Goal: Task Accomplishment & Management: Complete application form

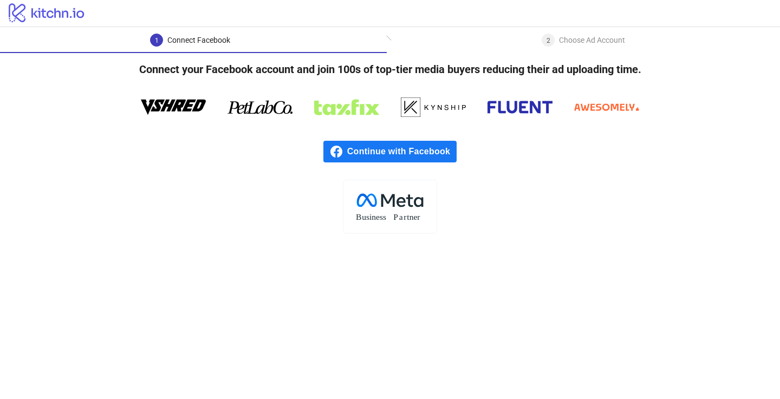
click at [438, 152] on span "Continue with Facebook" at bounding box center [401, 152] width 109 height 22
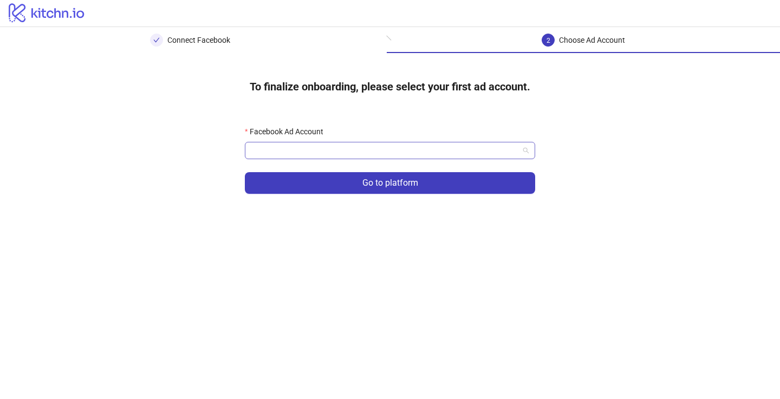
click at [403, 149] on input "Facebook Ad Account" at bounding box center [385, 150] width 268 height 16
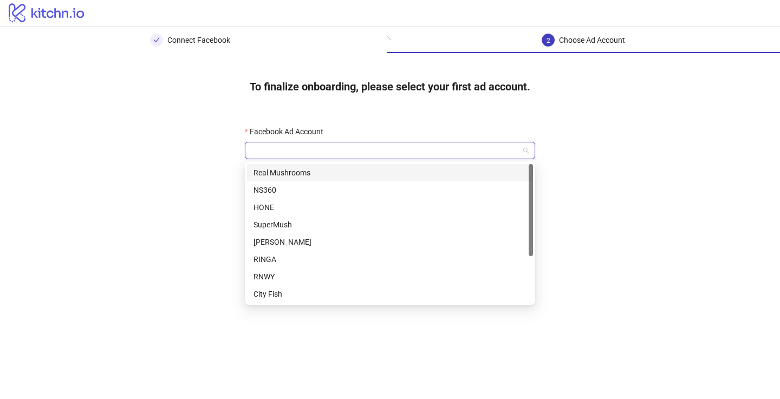
click at [385, 175] on div "Real Mushrooms" at bounding box center [390, 173] width 273 height 12
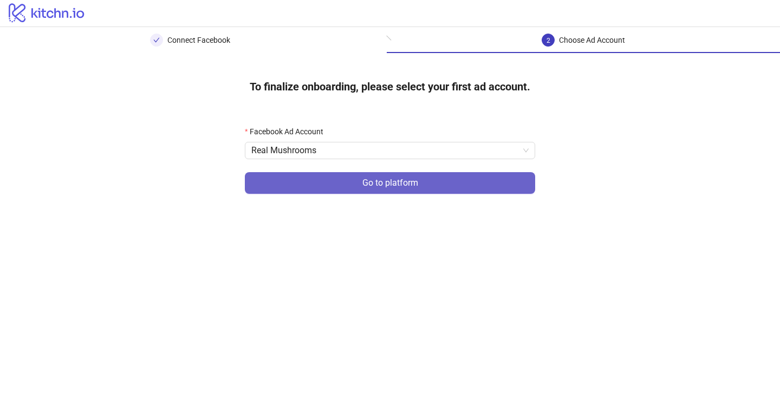
click at [398, 185] on span "Go to platform" at bounding box center [390, 183] width 56 height 10
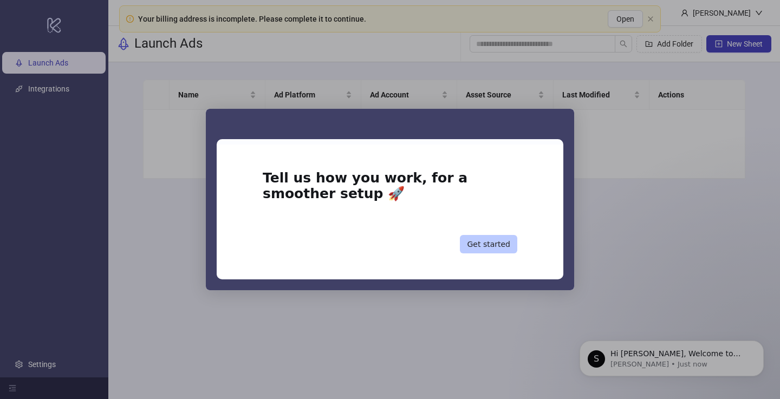
click at [495, 245] on button "Get started" at bounding box center [488, 244] width 57 height 18
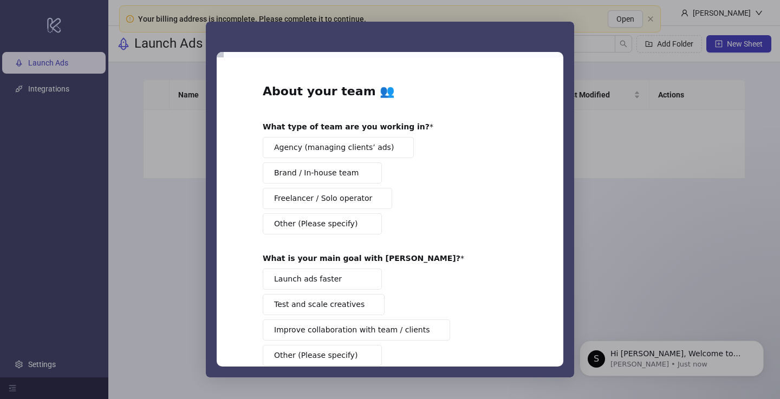
click at [647, 198] on div "Intercom messenger" at bounding box center [390, 199] width 780 height 399
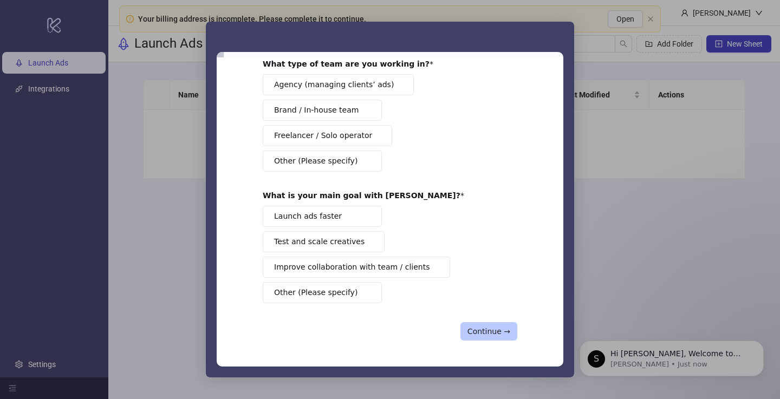
click at [494, 332] on button "Continue →" at bounding box center [488, 331] width 57 height 18
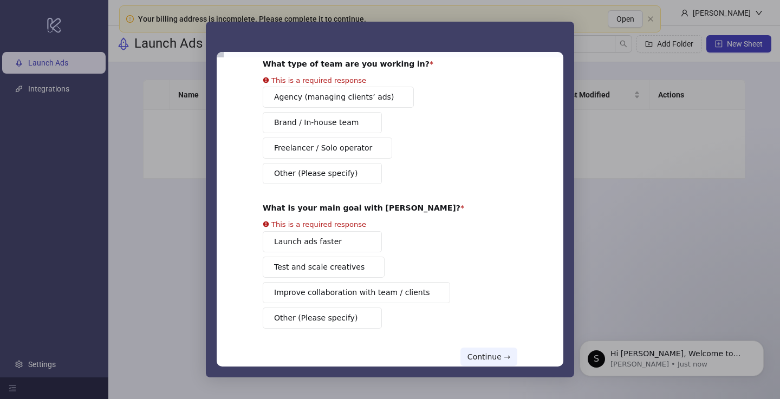
click at [391, 102] on div "Agency (managing clients’ ads) Brand / In-house team Freelancer / Solo operator…" at bounding box center [390, 136] width 255 height 98
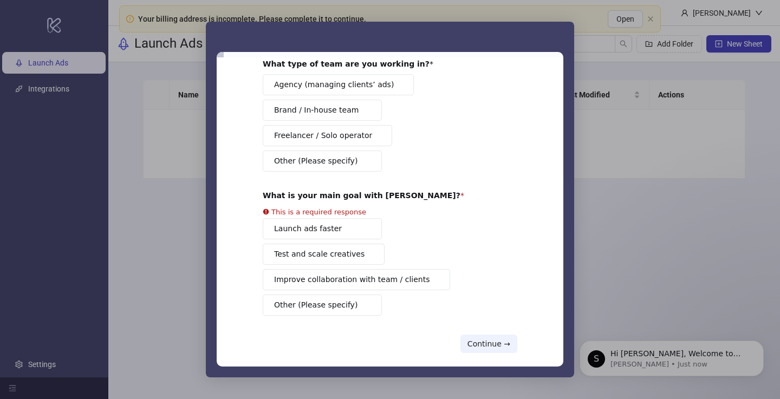
click at [388, 90] on button "Agency (managing clients’ ads)" at bounding box center [338, 84] width 151 height 21
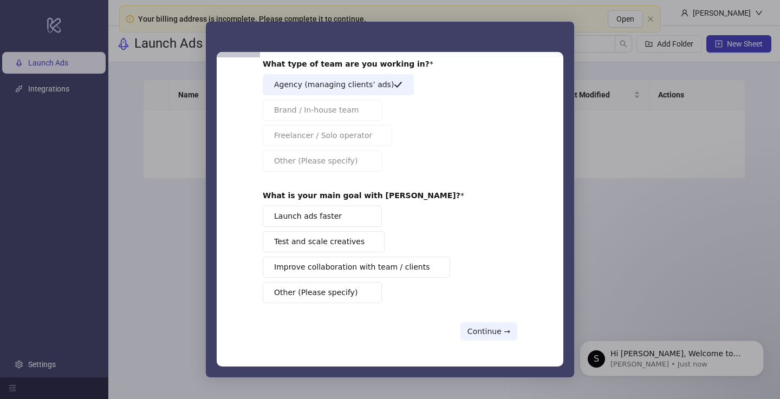
click at [361, 233] on div "Launch ads faster Test and scale creatives Improve collaboration with team / cl…" at bounding box center [390, 255] width 255 height 98
click at [362, 223] on button "Launch ads faster" at bounding box center [322, 216] width 119 height 21
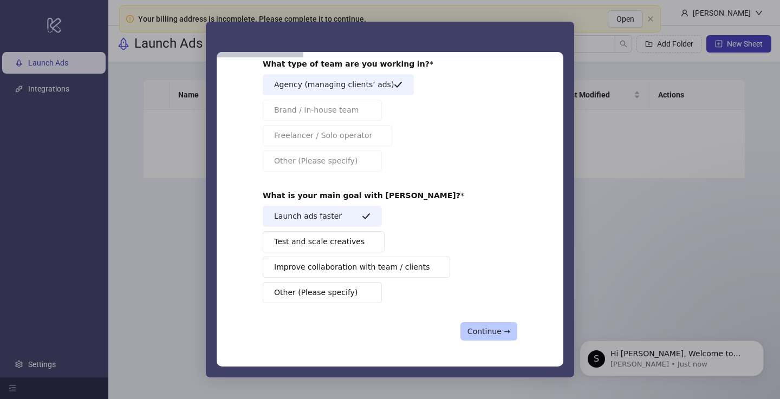
click at [501, 336] on button "Continue →" at bounding box center [488, 331] width 57 height 18
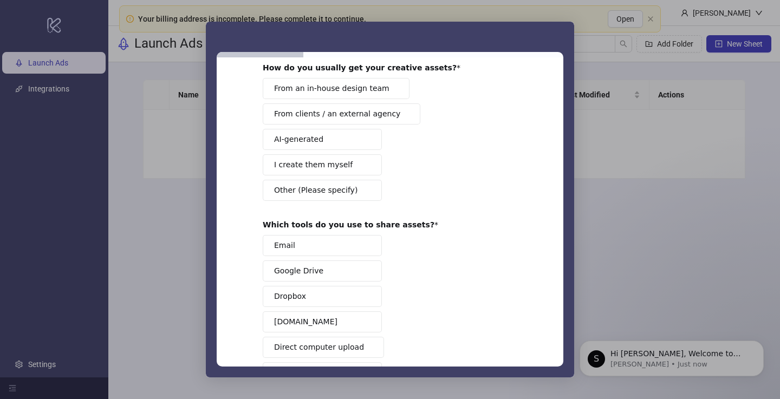
scroll to position [58, 0]
click at [373, 93] on span "From an in-house design team" at bounding box center [331, 89] width 115 height 11
click at [365, 144] on span "Intercom messenger" at bounding box center [366, 140] width 9 height 9
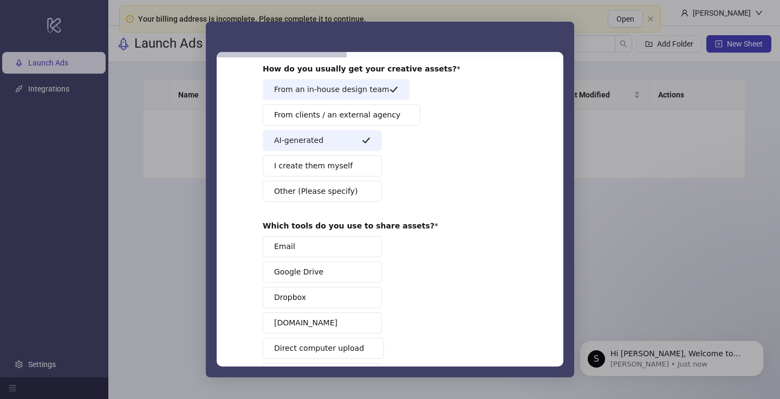
click at [379, 116] on span "From clients / an external agency" at bounding box center [337, 114] width 126 height 11
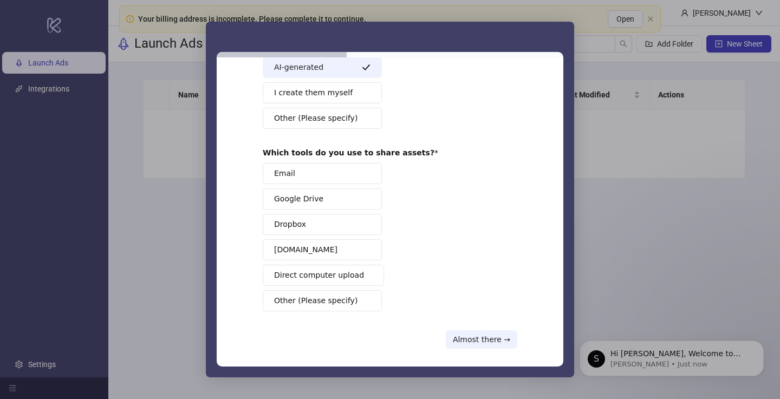
scroll to position [139, 0]
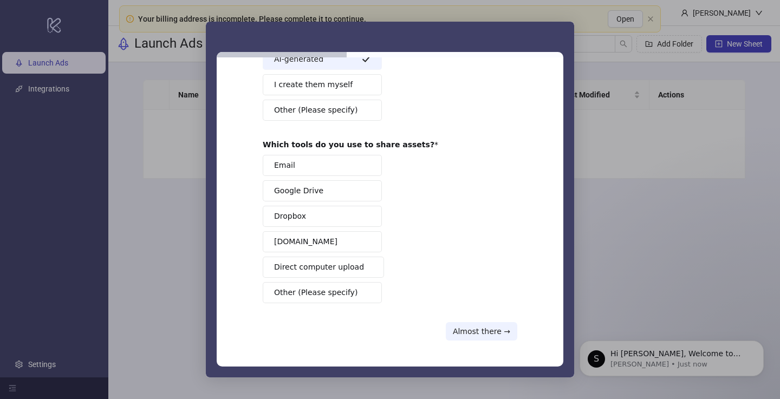
click at [361, 168] on button "Email" at bounding box center [322, 165] width 119 height 21
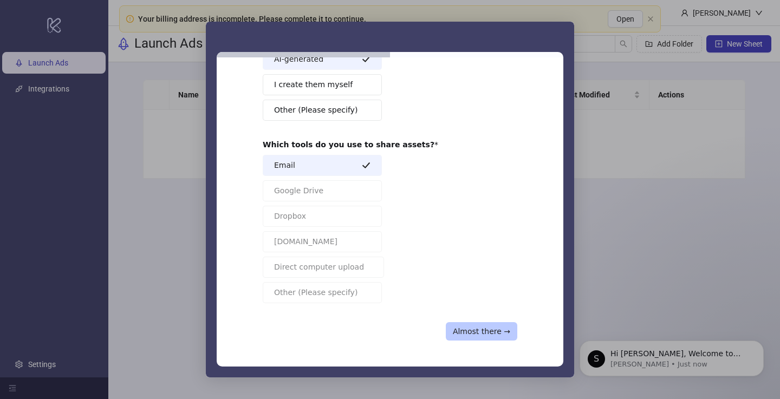
click at [486, 334] on button "Almost there →" at bounding box center [482, 331] width 72 height 18
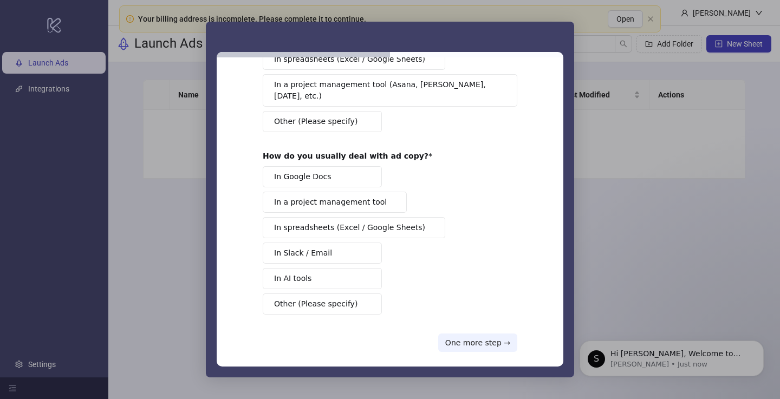
scroll to position [124, 0]
click at [489, 335] on button "One more step →" at bounding box center [477, 343] width 79 height 18
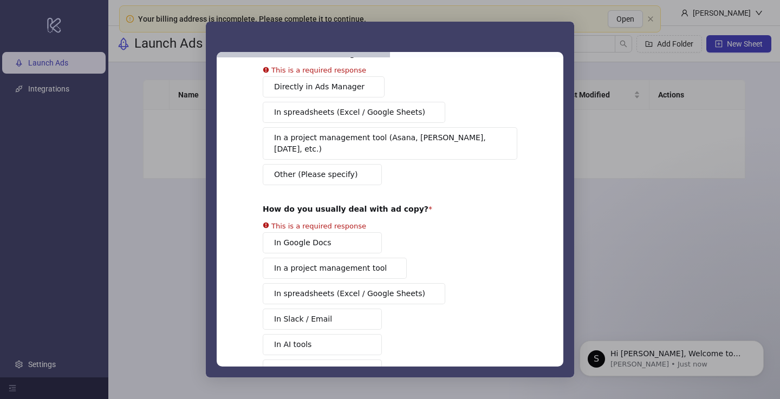
scroll to position [0, 0]
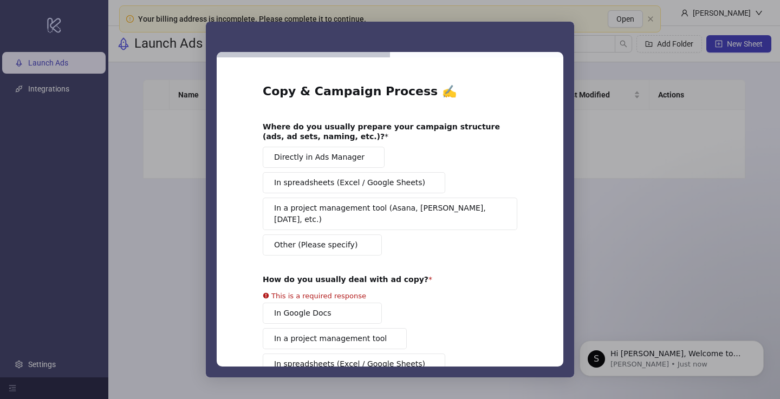
click at [359, 172] on div "Directly in Ads Manager In spreadsheets (Excel / Google Sheets) In a project ma…" at bounding box center [390, 201] width 255 height 109
click at [348, 161] on span "Directly in Ads Manager" at bounding box center [319, 157] width 90 height 11
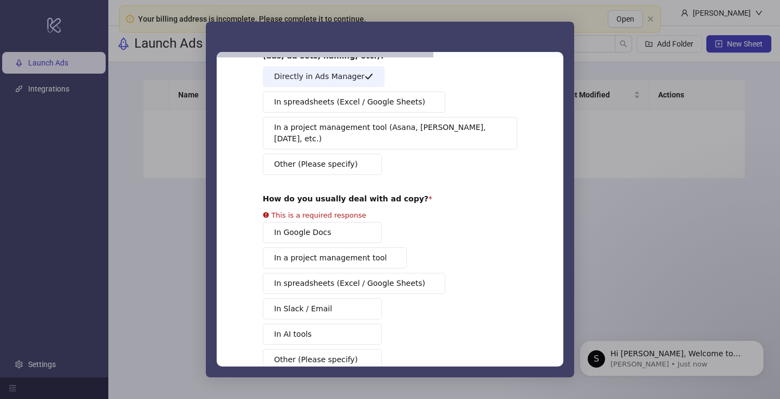
scroll to position [115, 0]
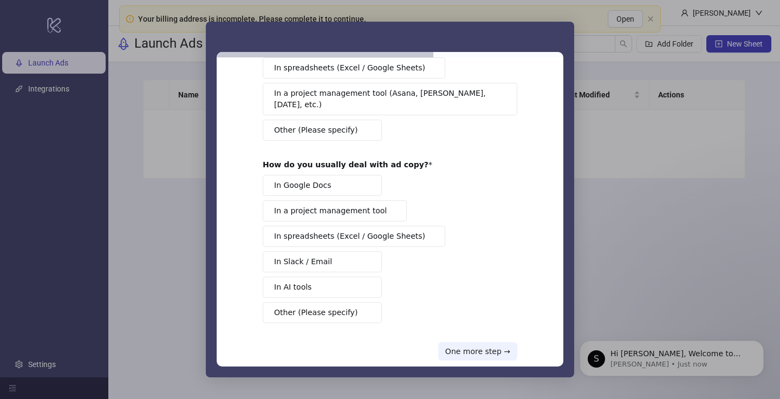
click at [371, 185] on div "In Google Docs In a project management tool In spreadsheets (Excel / Google She…" at bounding box center [390, 249] width 255 height 148
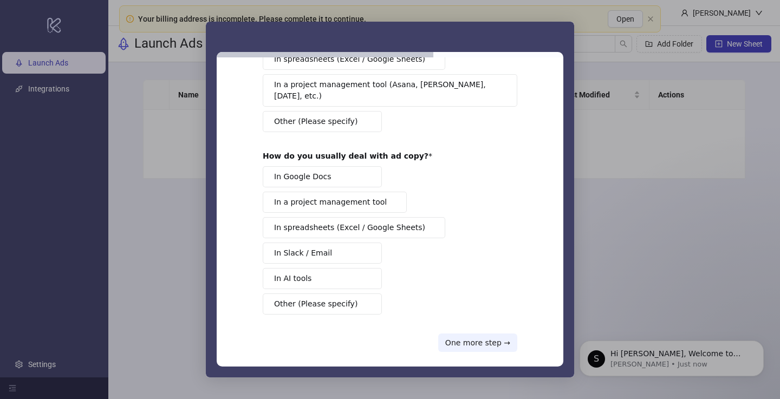
click at [357, 166] on button "In Google Docs" at bounding box center [322, 176] width 119 height 21
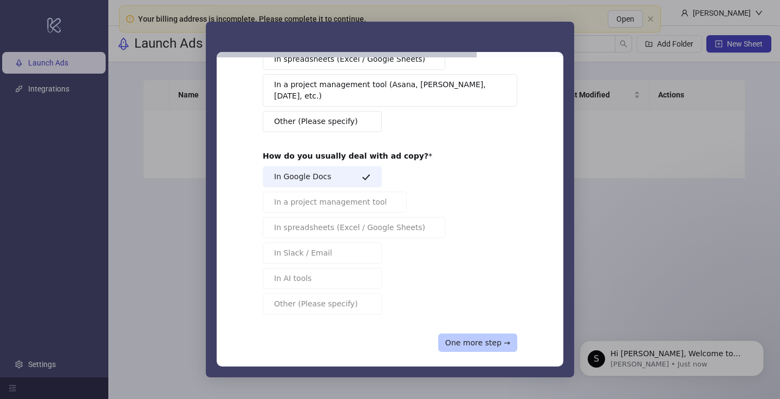
click at [489, 334] on button "One more step →" at bounding box center [477, 343] width 79 height 18
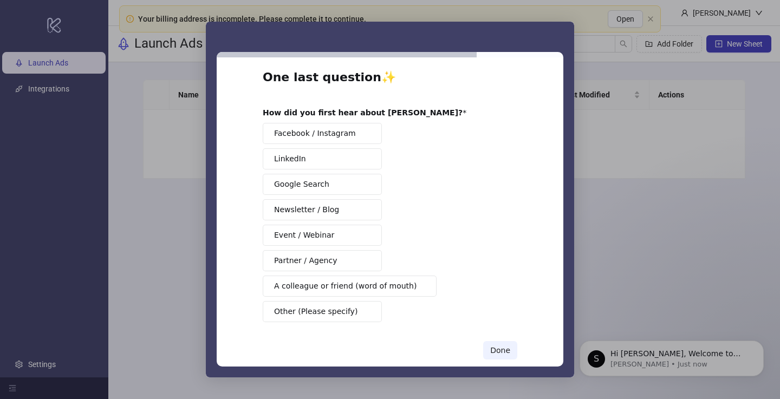
scroll to position [17, 0]
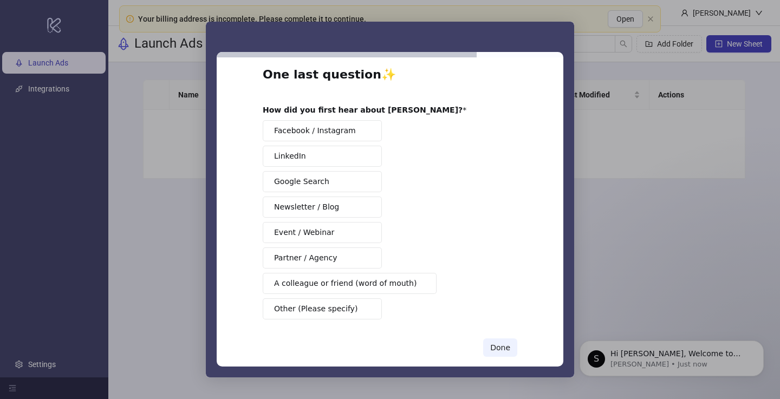
click at [350, 178] on button "Google Search" at bounding box center [322, 181] width 119 height 21
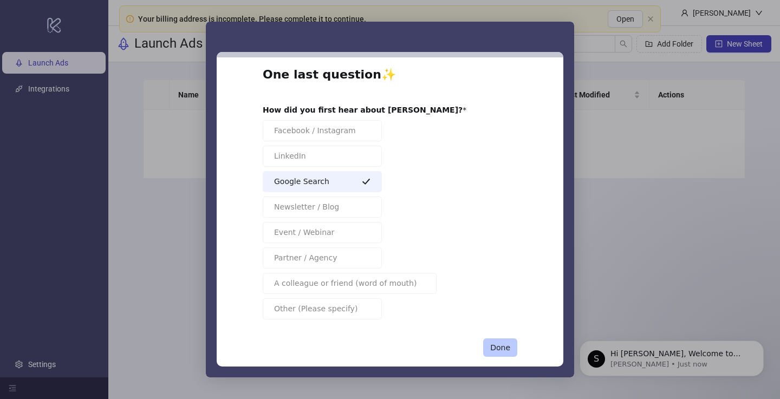
click at [498, 347] on button "Done" at bounding box center [500, 348] width 34 height 18
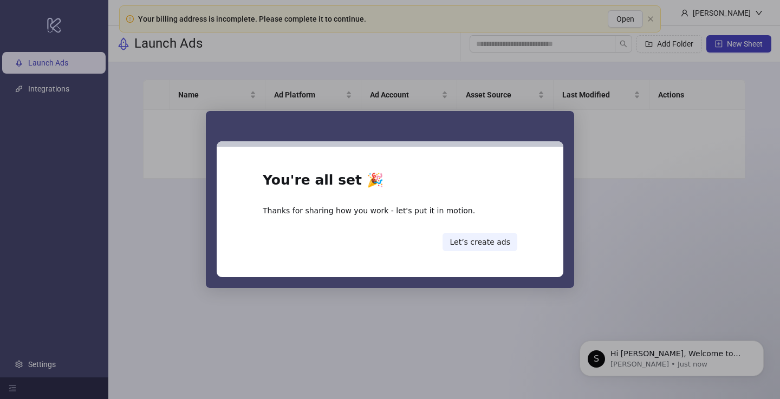
scroll to position [0, 0]
click at [498, 238] on button "Let’s create ads" at bounding box center [480, 242] width 75 height 18
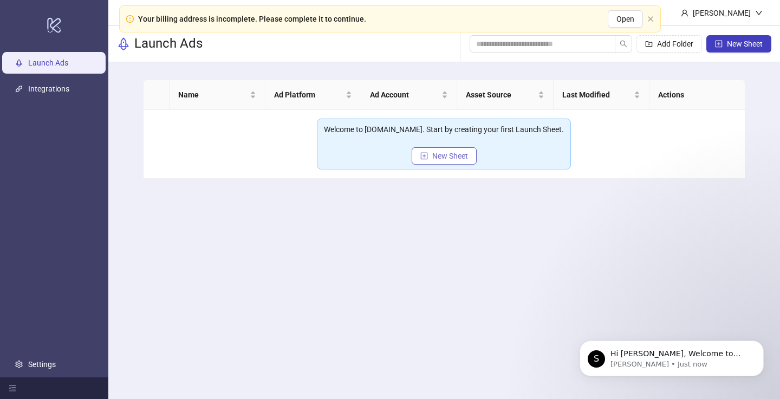
click at [440, 157] on span "New Sheet" at bounding box center [450, 156] width 36 height 9
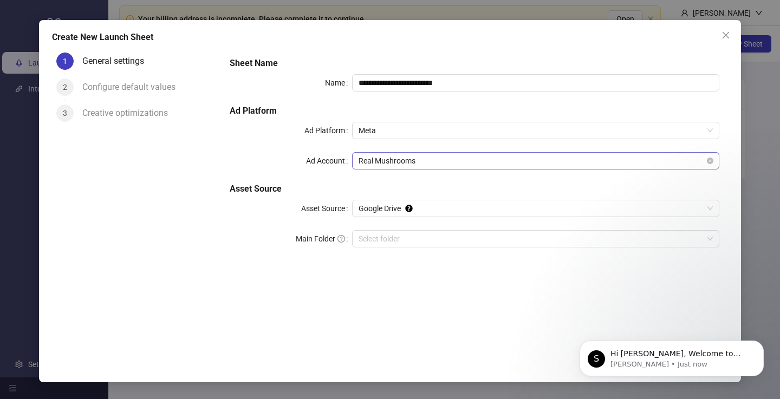
click at [468, 158] on span "Real Mushrooms" at bounding box center [536, 161] width 354 height 16
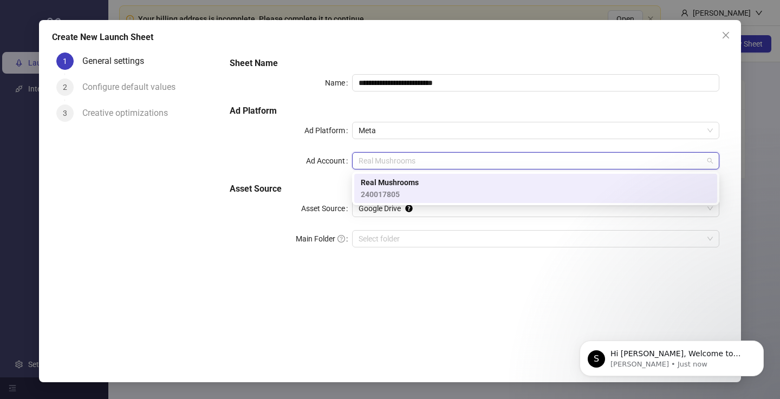
click at [547, 151] on div "**********" at bounding box center [474, 159] width 498 height 212
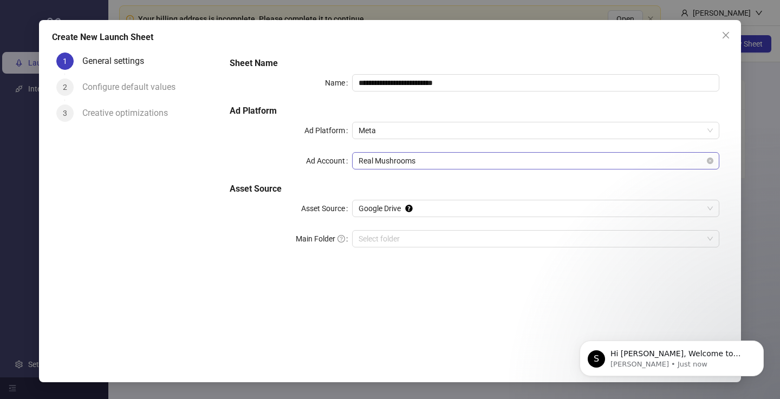
click at [611, 163] on span "Real Mushrooms" at bounding box center [536, 161] width 354 height 16
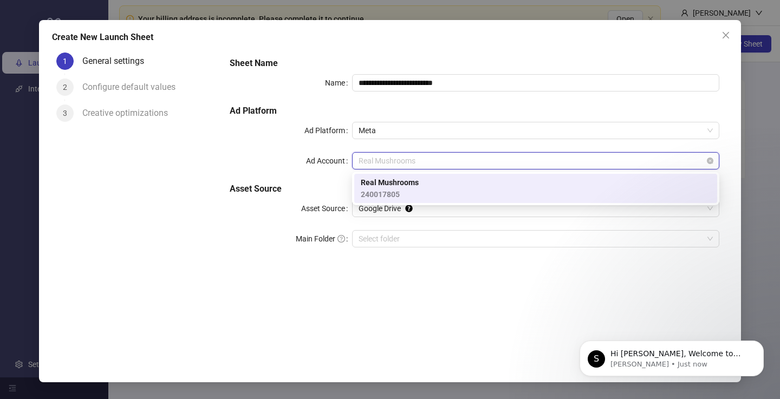
click at [611, 163] on span "Real Mushrooms" at bounding box center [536, 161] width 354 height 16
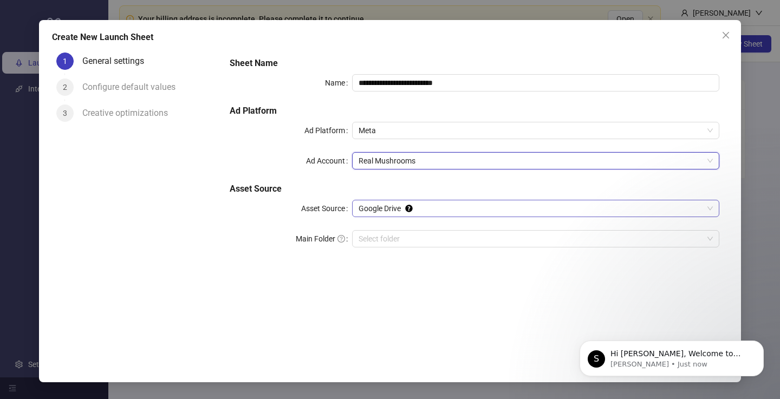
click at [585, 210] on span "Google Drive" at bounding box center [536, 208] width 354 height 16
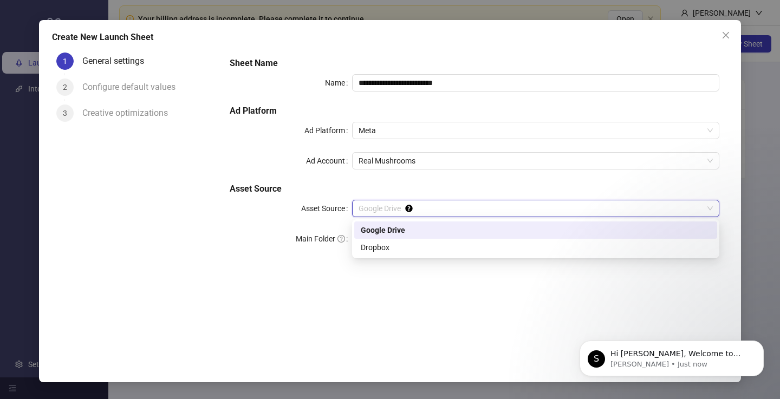
click at [585, 210] on span "Google Drive" at bounding box center [536, 208] width 354 height 16
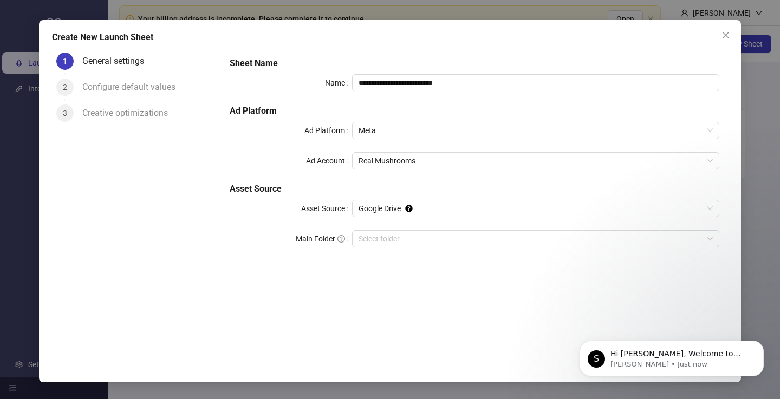
click at [572, 217] on div "**********" at bounding box center [474, 159] width 498 height 212
click at [579, 201] on span "Google Drive" at bounding box center [536, 208] width 354 height 16
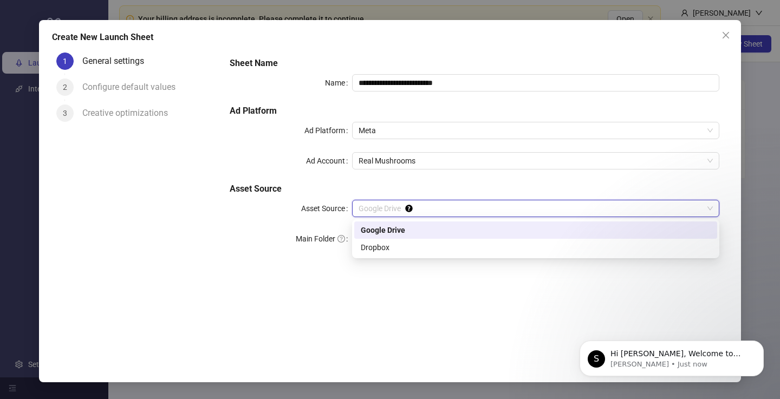
click at [550, 201] on span "Google Drive" at bounding box center [536, 208] width 354 height 16
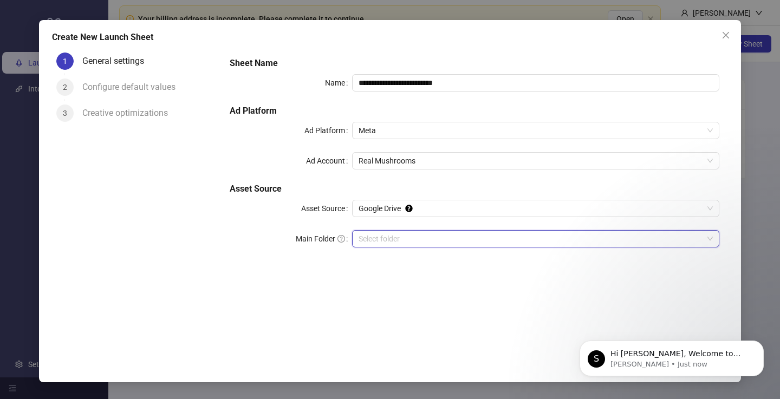
click at [521, 242] on input "Main Folder" at bounding box center [531, 239] width 345 height 16
click at [449, 237] on input "Main Folder" at bounding box center [531, 239] width 345 height 16
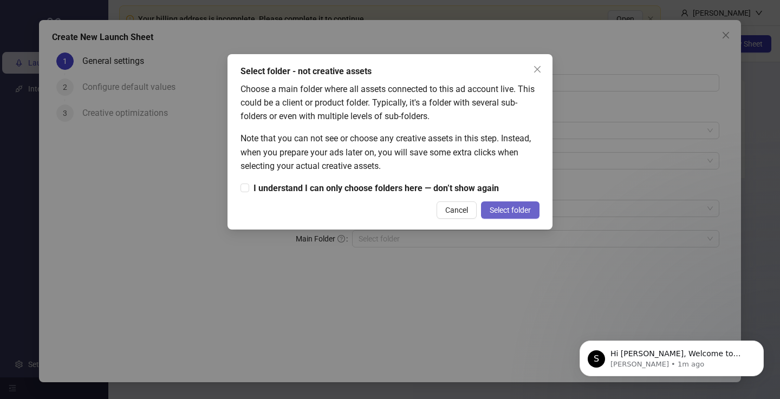
click at [504, 216] on button "Select folder" at bounding box center [510, 210] width 59 height 17
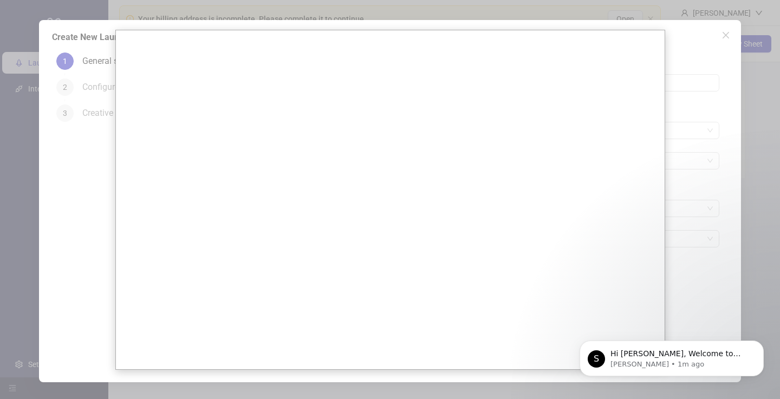
click at [709, 183] on div at bounding box center [390, 199] width 780 height 399
click at [687, 24] on div at bounding box center [390, 199] width 780 height 399
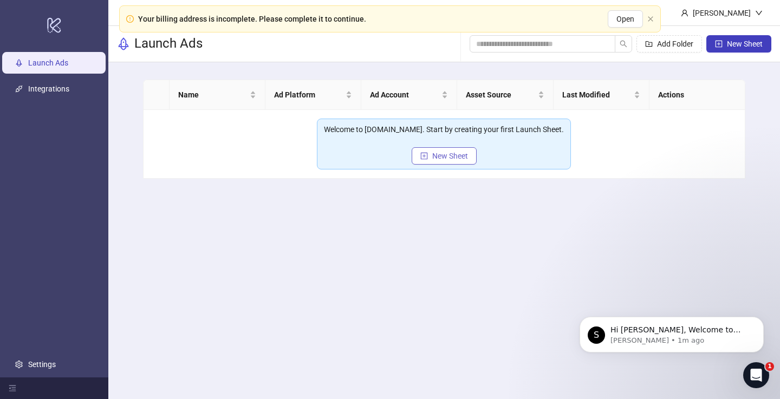
click at [443, 158] on span "New Sheet" at bounding box center [450, 156] width 36 height 9
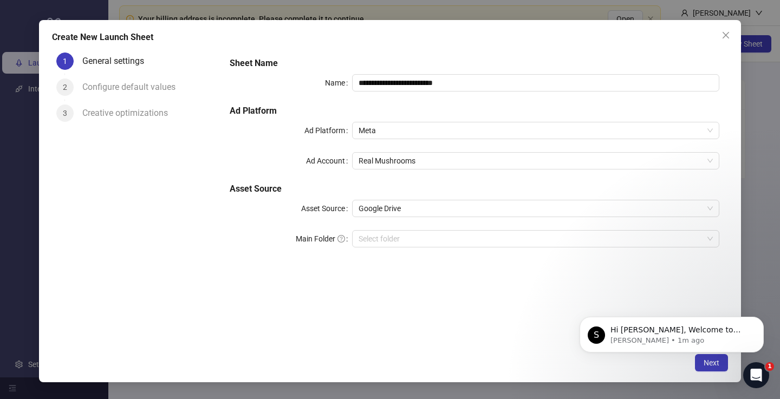
click at [447, 148] on div "**********" at bounding box center [474, 159] width 498 height 212
click at [446, 163] on span "Real Mushrooms" at bounding box center [536, 161] width 354 height 16
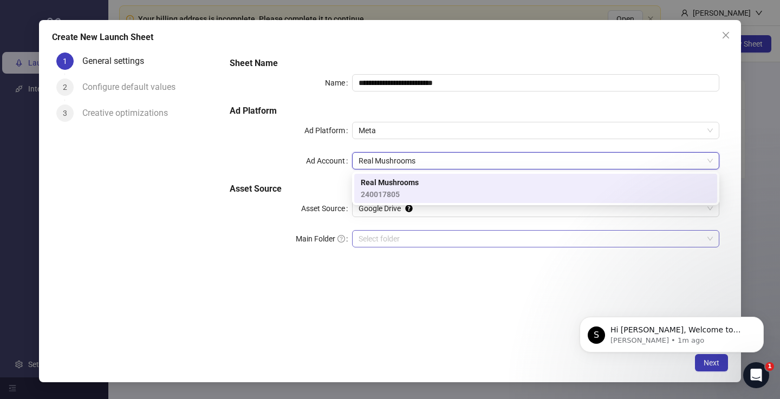
click at [407, 244] on input "Main Folder" at bounding box center [531, 239] width 345 height 16
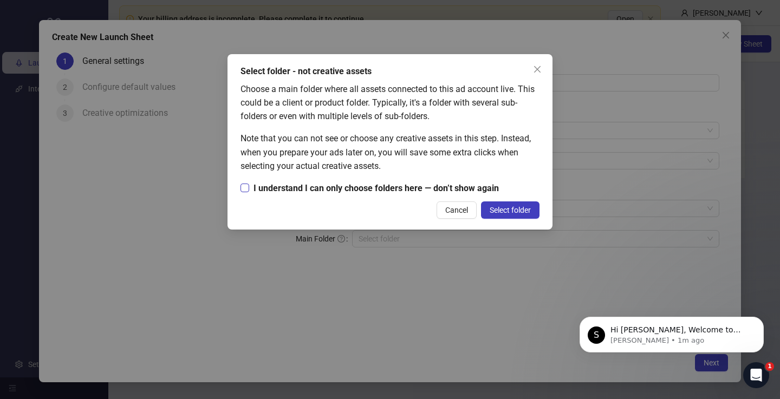
click at [380, 184] on span "I understand I can only choose folders here — don’t show again" at bounding box center [376, 188] width 254 height 14
click at [508, 208] on span "Select folder" at bounding box center [510, 210] width 41 height 9
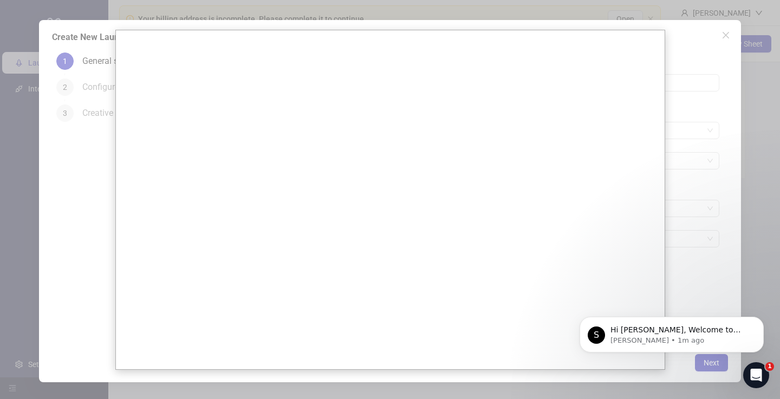
click at [729, 157] on div at bounding box center [390, 199] width 780 height 399
click at [710, 200] on div at bounding box center [390, 199] width 780 height 399
click at [713, 4] on div at bounding box center [390, 199] width 780 height 399
click at [721, 31] on div at bounding box center [390, 199] width 780 height 399
click at [685, 221] on div at bounding box center [390, 199] width 780 height 399
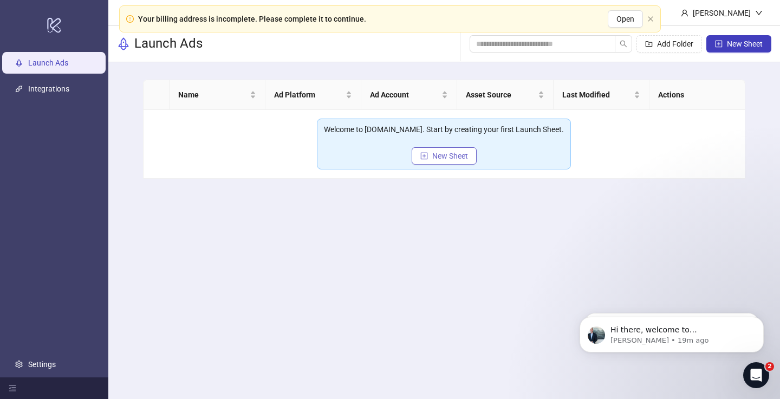
click at [446, 148] on button "New Sheet" at bounding box center [444, 155] width 65 height 17
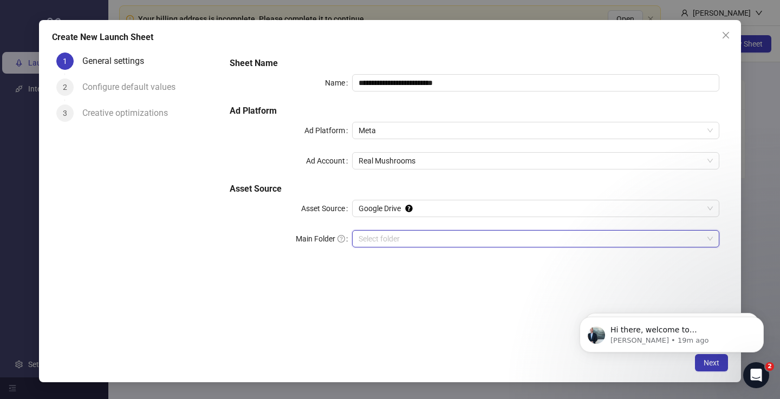
click at [442, 231] on input "Main Folder" at bounding box center [531, 239] width 345 height 16
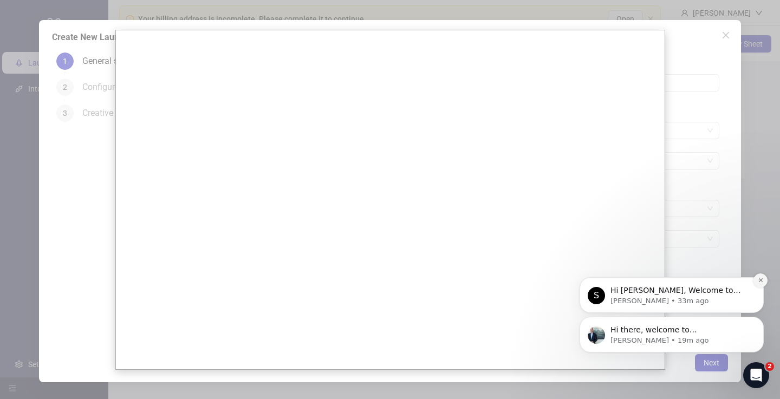
click at [762, 278] on icon "Dismiss notification" at bounding box center [761, 280] width 6 height 6
click at [710, 209] on div at bounding box center [390, 199] width 780 height 399
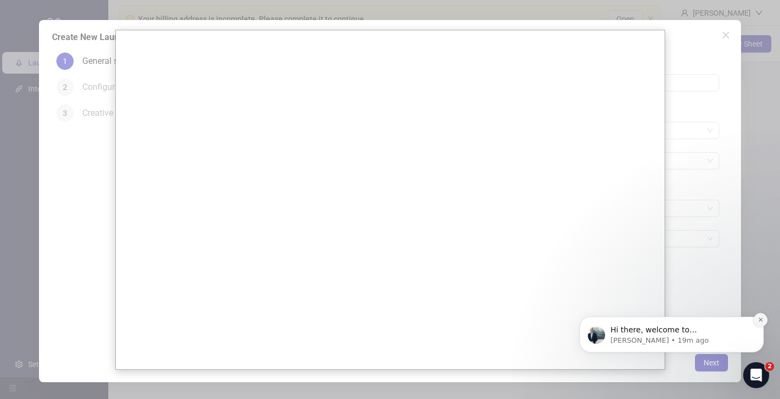
click at [760, 323] on icon "Dismiss notification" at bounding box center [761, 320] width 6 height 6
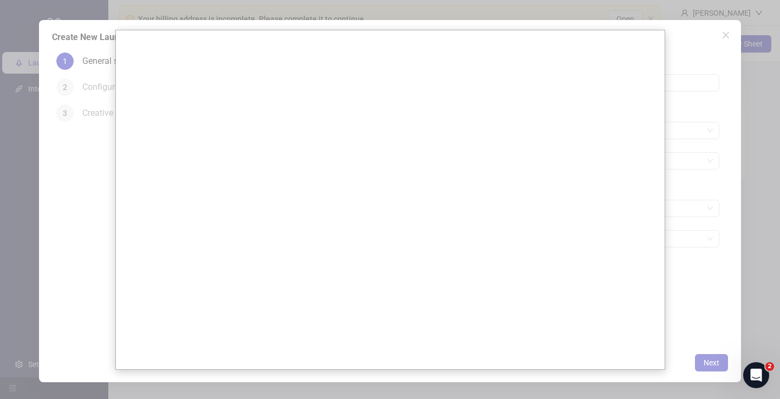
click at [682, 128] on div at bounding box center [390, 199] width 780 height 399
click at [715, 36] on div at bounding box center [390, 199] width 780 height 399
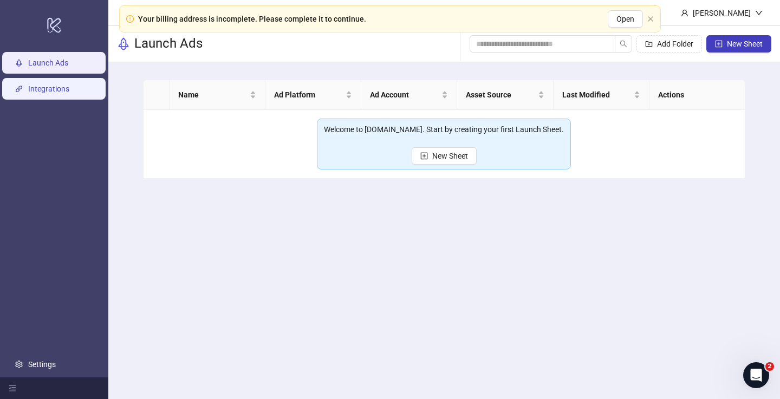
click at [60, 92] on link "Integrations" at bounding box center [48, 89] width 41 height 9
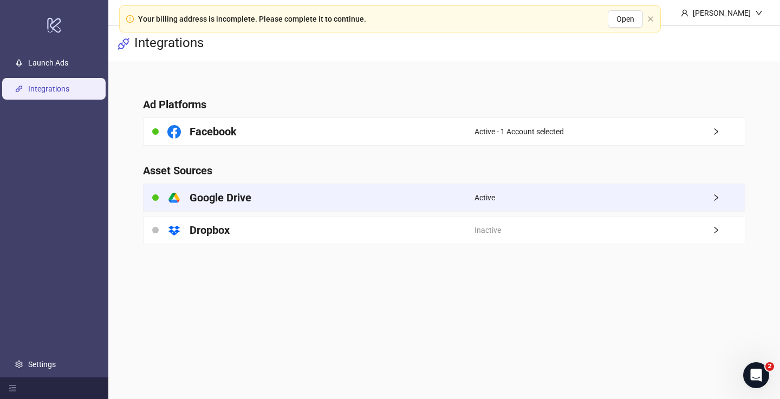
click at [393, 204] on div "platform/google_drive Google Drive" at bounding box center [309, 197] width 331 height 27
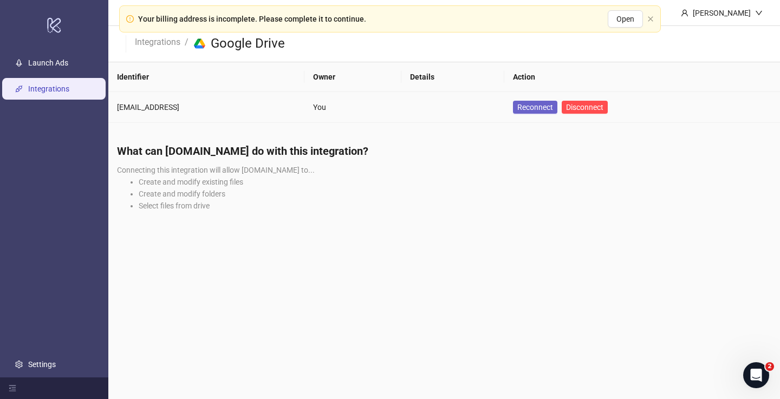
click at [539, 108] on span "Reconnect" at bounding box center [535, 107] width 36 height 9
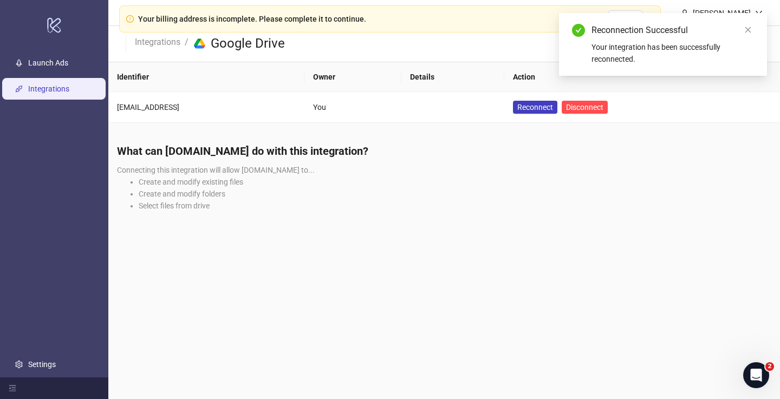
click at [325, 192] on li "Create and modify folders" at bounding box center [455, 194] width 633 height 12
click at [50, 62] on link "Launch Ads" at bounding box center [48, 63] width 40 height 9
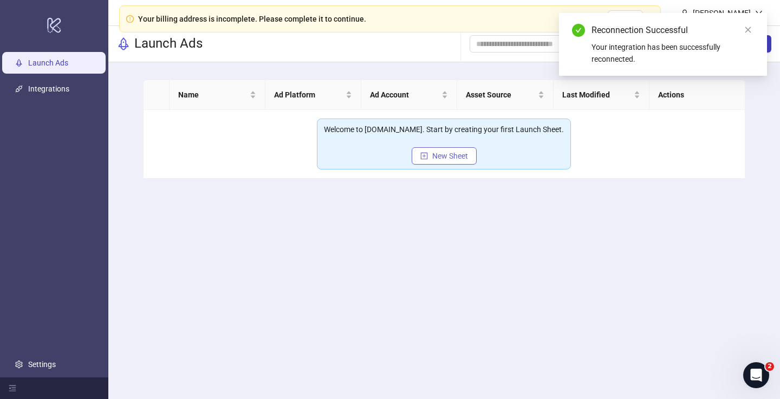
click at [436, 155] on span "New Sheet" at bounding box center [450, 156] width 36 height 9
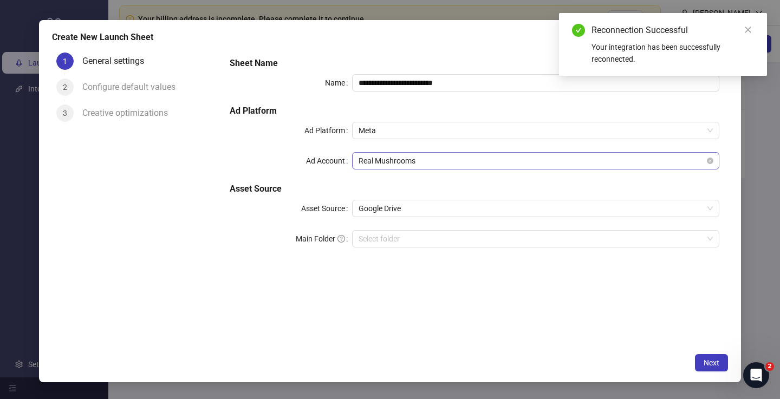
click at [425, 165] on span "Real Mushrooms" at bounding box center [536, 161] width 354 height 16
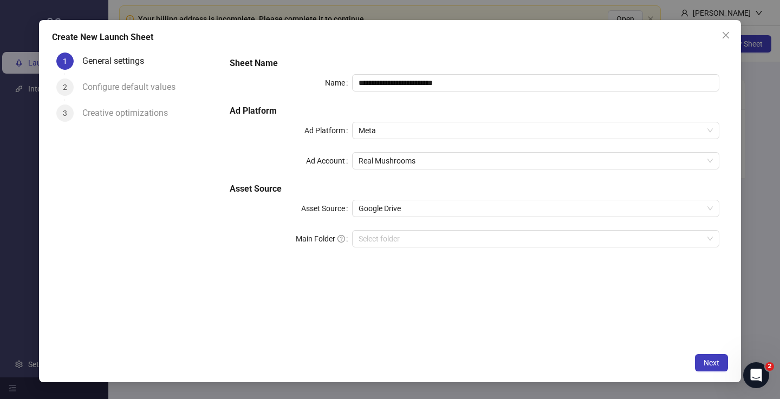
click at [449, 335] on div "**********" at bounding box center [474, 198] width 507 height 300
click at [697, 232] on input "Main Folder" at bounding box center [531, 239] width 345 height 16
click at [302, 7] on div "**********" at bounding box center [390, 199] width 780 height 399
click at [436, 239] on input "Main Folder" at bounding box center [531, 239] width 345 height 16
click at [724, 33] on icon "close" at bounding box center [726, 35] width 9 height 9
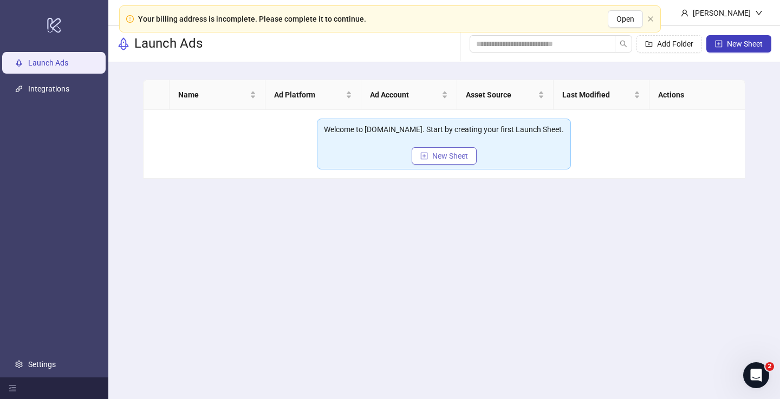
click at [452, 151] on button "New Sheet" at bounding box center [444, 155] width 65 height 17
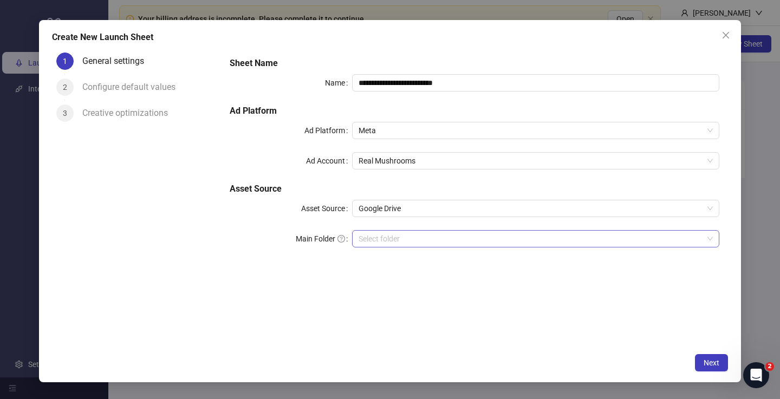
click at [446, 239] on input "Main Folder" at bounding box center [531, 239] width 345 height 16
click at [731, 36] on span "Close" at bounding box center [725, 35] width 17 height 9
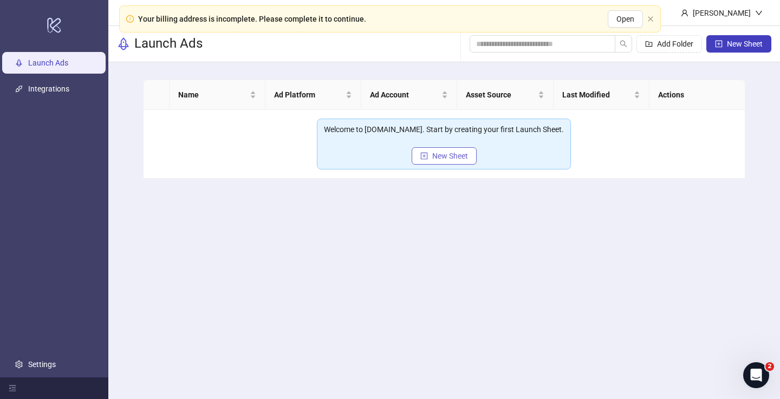
click at [452, 157] on span "New Sheet" at bounding box center [450, 156] width 36 height 9
type input "**********"
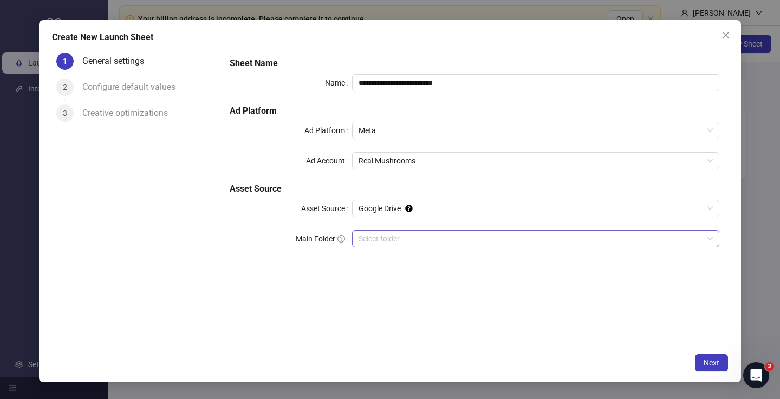
click at [417, 237] on input "Main Folder" at bounding box center [531, 239] width 345 height 16
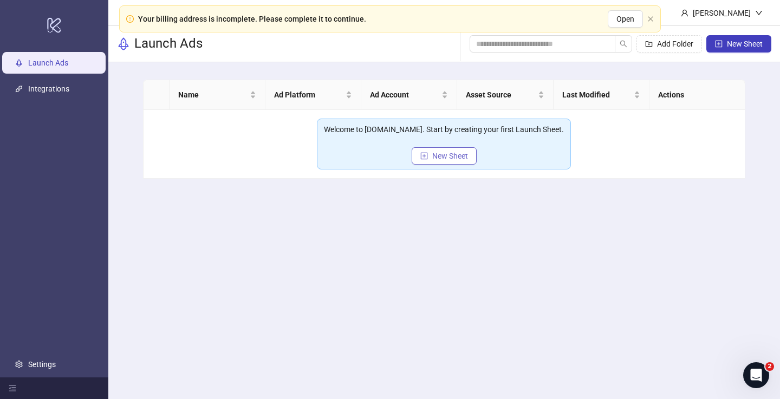
click at [454, 160] on span "New Sheet" at bounding box center [450, 156] width 36 height 9
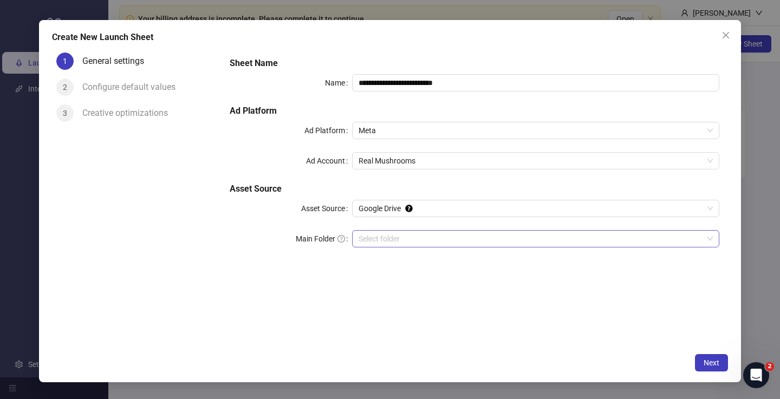
click at [471, 236] on input "Main Folder" at bounding box center [531, 239] width 345 height 16
click at [403, 209] on span "Google Drive" at bounding box center [536, 208] width 354 height 16
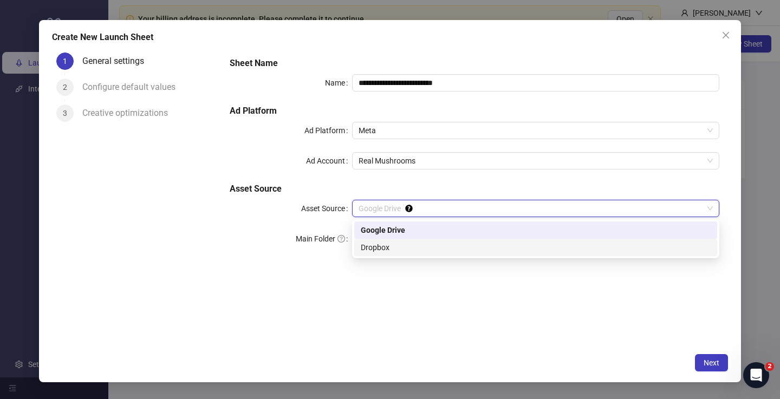
click at [382, 249] on div "Dropbox" at bounding box center [536, 248] width 350 height 12
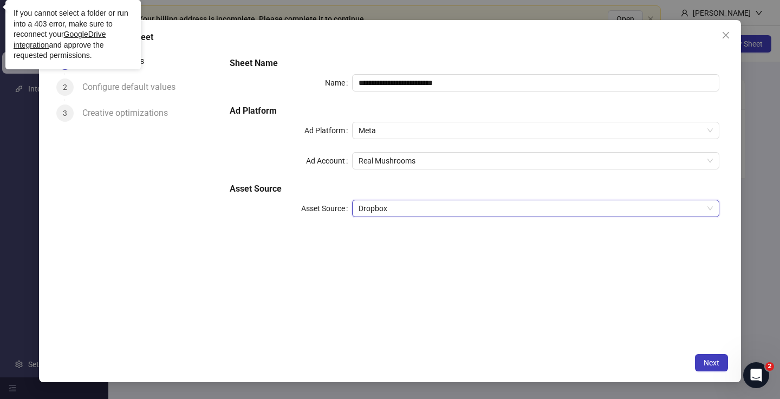
click at [486, 209] on span "Dropbox" at bounding box center [536, 208] width 354 height 16
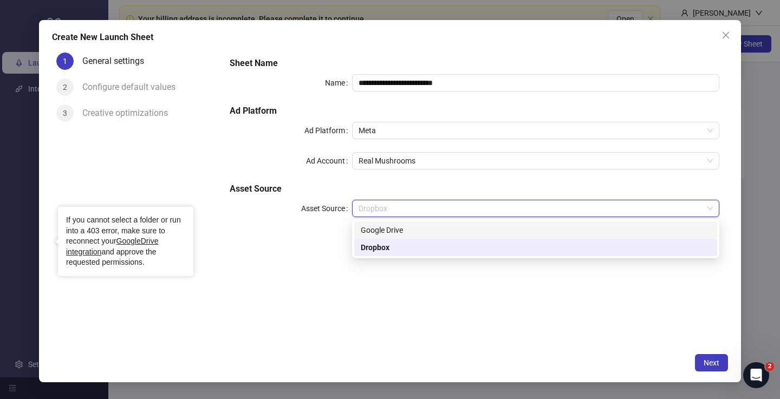
click at [464, 228] on div "Google Drive" at bounding box center [536, 230] width 350 height 12
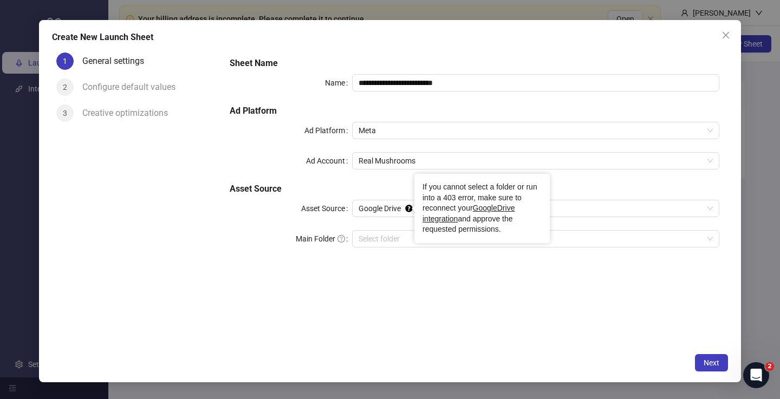
click at [404, 284] on div "**********" at bounding box center [474, 198] width 507 height 300
click at [394, 237] on input "Main Folder" at bounding box center [531, 239] width 345 height 16
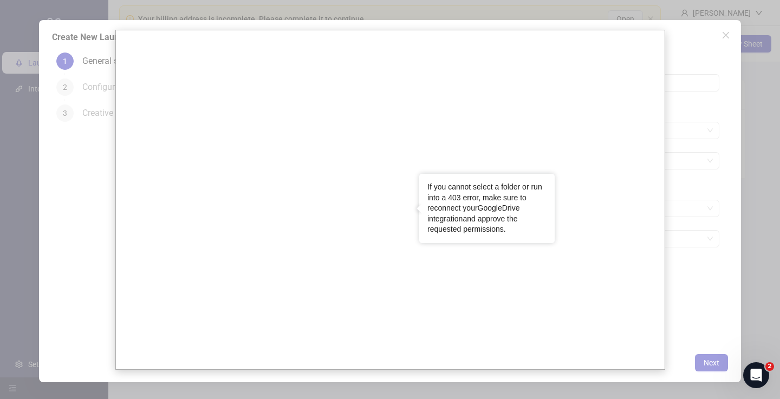
click at [499, 207] on link "GoogleDrive integration" at bounding box center [473, 214] width 92 height 20
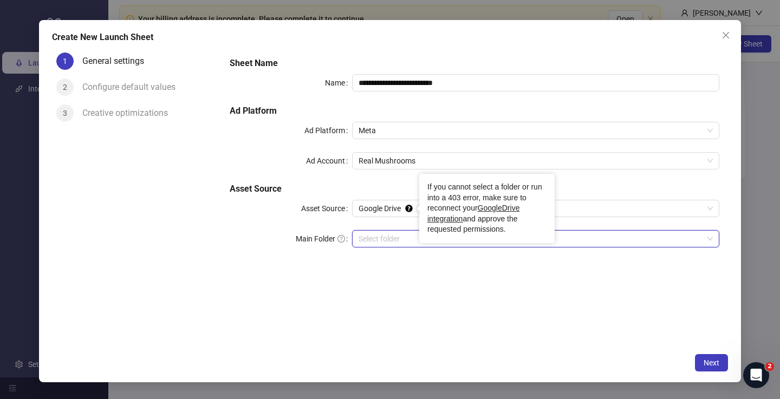
click at [453, 343] on div "**********" at bounding box center [474, 198] width 507 height 300
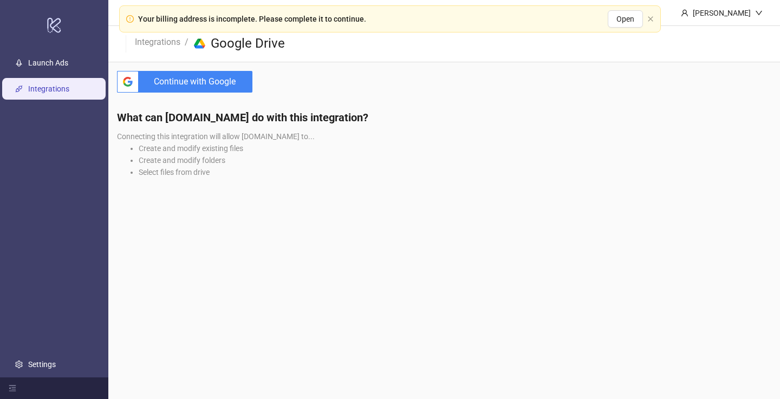
click at [225, 80] on span "Continue with Google" at bounding box center [197, 82] width 109 height 22
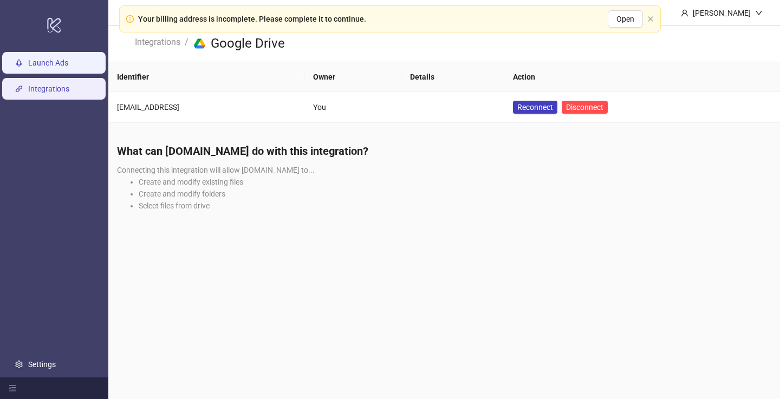
click at [68, 61] on link "Launch Ads" at bounding box center [48, 63] width 40 height 9
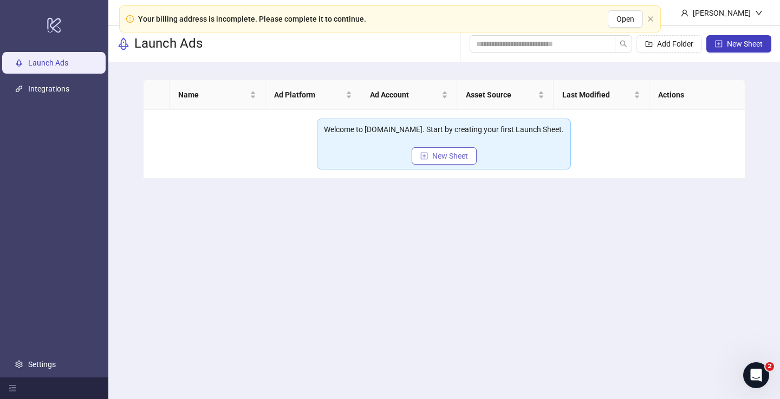
click at [460, 158] on span "New Sheet" at bounding box center [450, 156] width 36 height 9
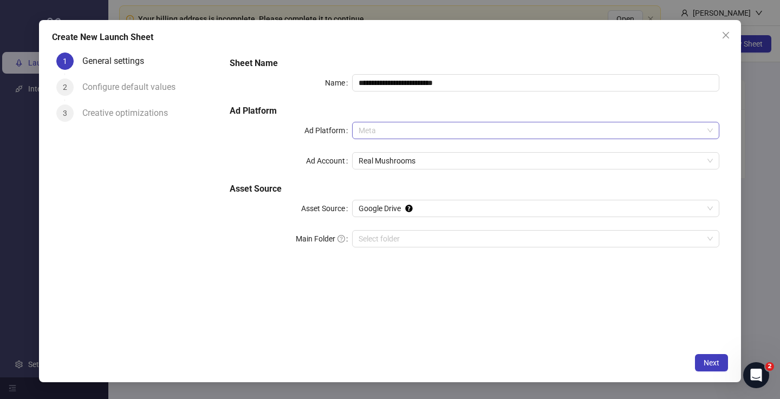
click at [455, 126] on span "Meta" at bounding box center [536, 130] width 354 height 16
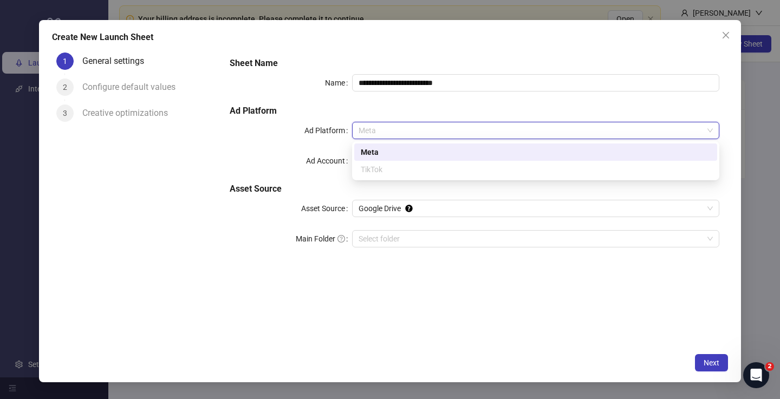
click at [464, 126] on span "Meta" at bounding box center [536, 130] width 354 height 16
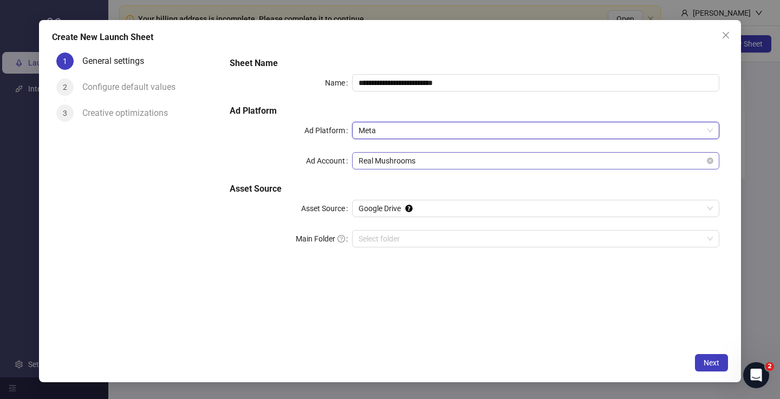
click at [482, 164] on span "Real Mushrooms" at bounding box center [536, 161] width 354 height 16
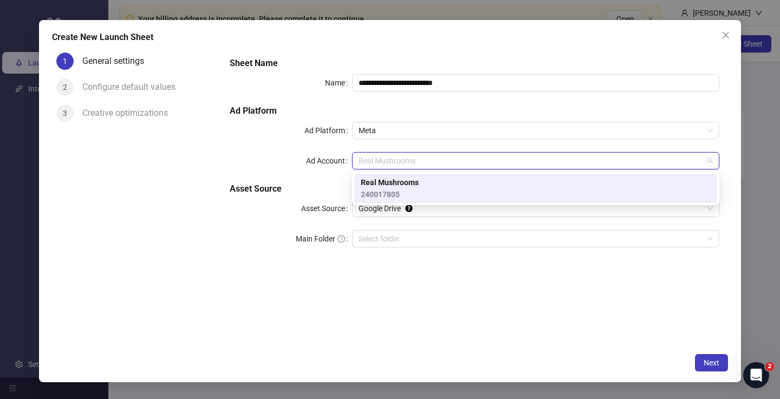
click at [471, 196] on div "Real Mushrooms 240017805" at bounding box center [536, 189] width 350 height 24
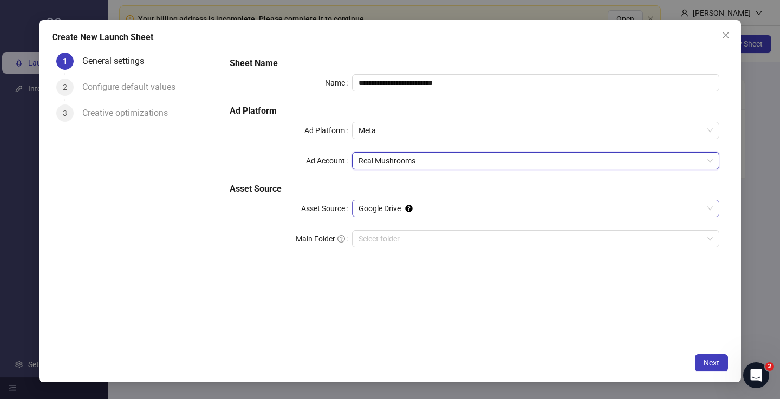
click at [469, 203] on span "Google Drive" at bounding box center [536, 208] width 354 height 16
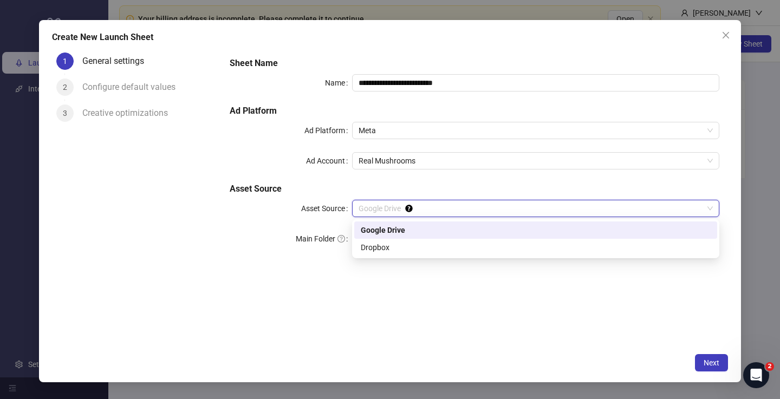
click at [469, 203] on span "Google Drive" at bounding box center [536, 208] width 354 height 16
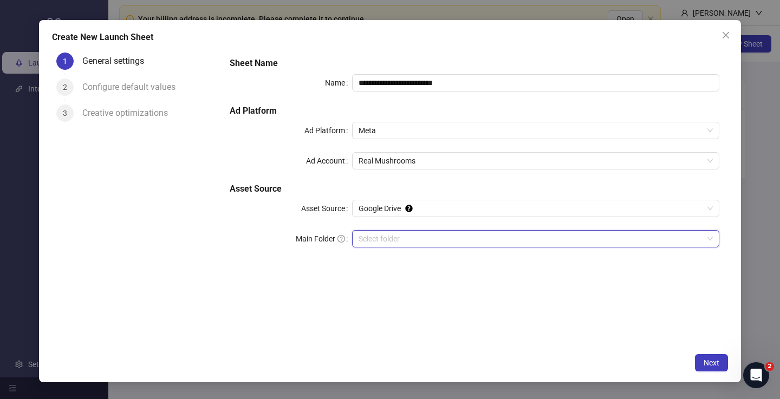
click at [465, 240] on input "Main Folder" at bounding box center [531, 239] width 345 height 16
click at [722, 37] on span "Close" at bounding box center [725, 35] width 17 height 9
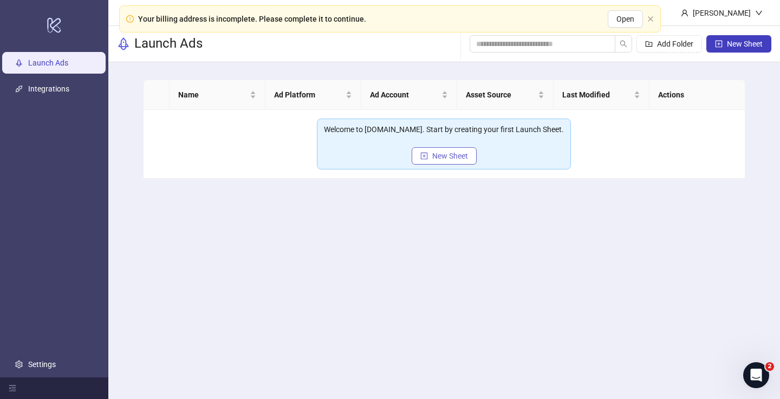
click at [458, 149] on button "New Sheet" at bounding box center [444, 155] width 65 height 17
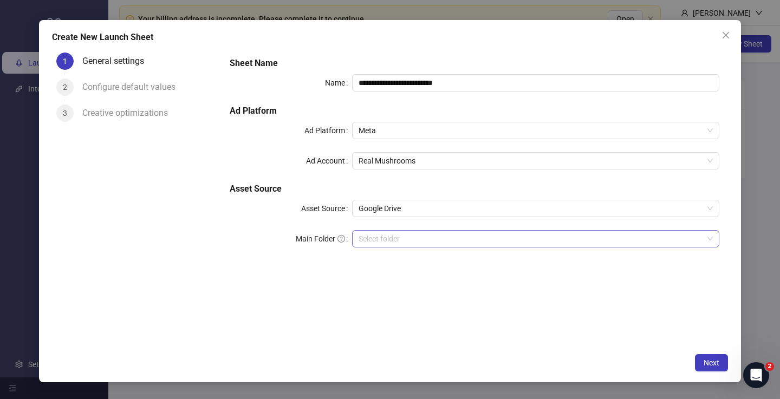
click at [402, 239] on input "Main Folder" at bounding box center [531, 239] width 345 height 16
click at [703, 241] on input "Main Folder" at bounding box center [531, 239] width 345 height 16
click at [722, 33] on icon "close" at bounding box center [726, 35] width 9 height 9
